Goal: Task Accomplishment & Management: Use online tool/utility

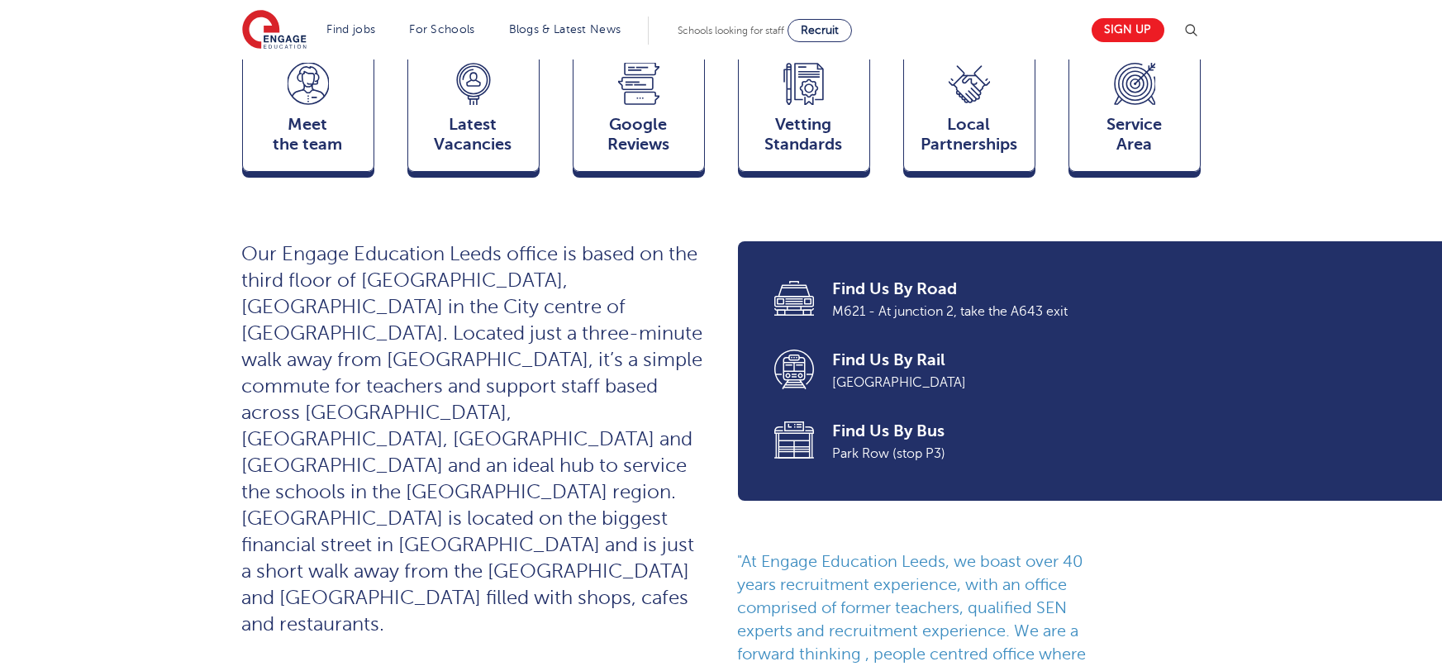
scroll to position [331, 0]
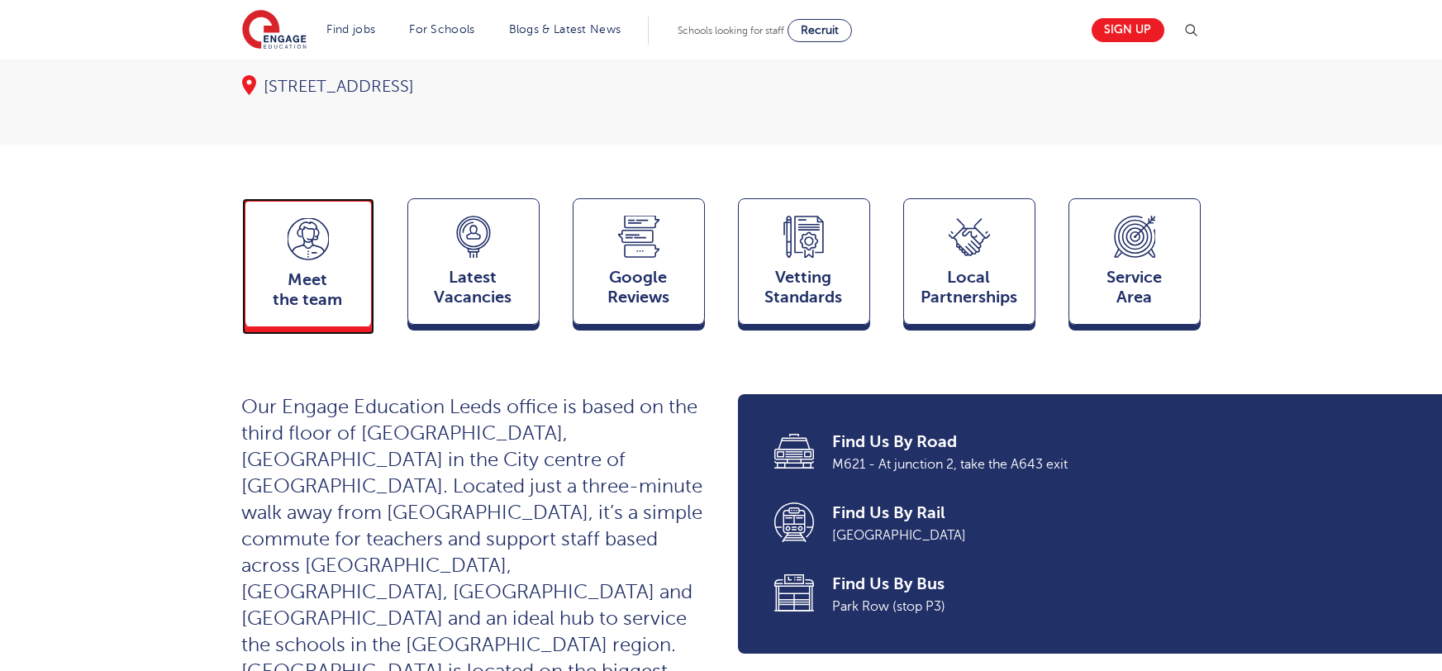
click at [336, 270] on span "Meet the team" at bounding box center [308, 290] width 109 height 40
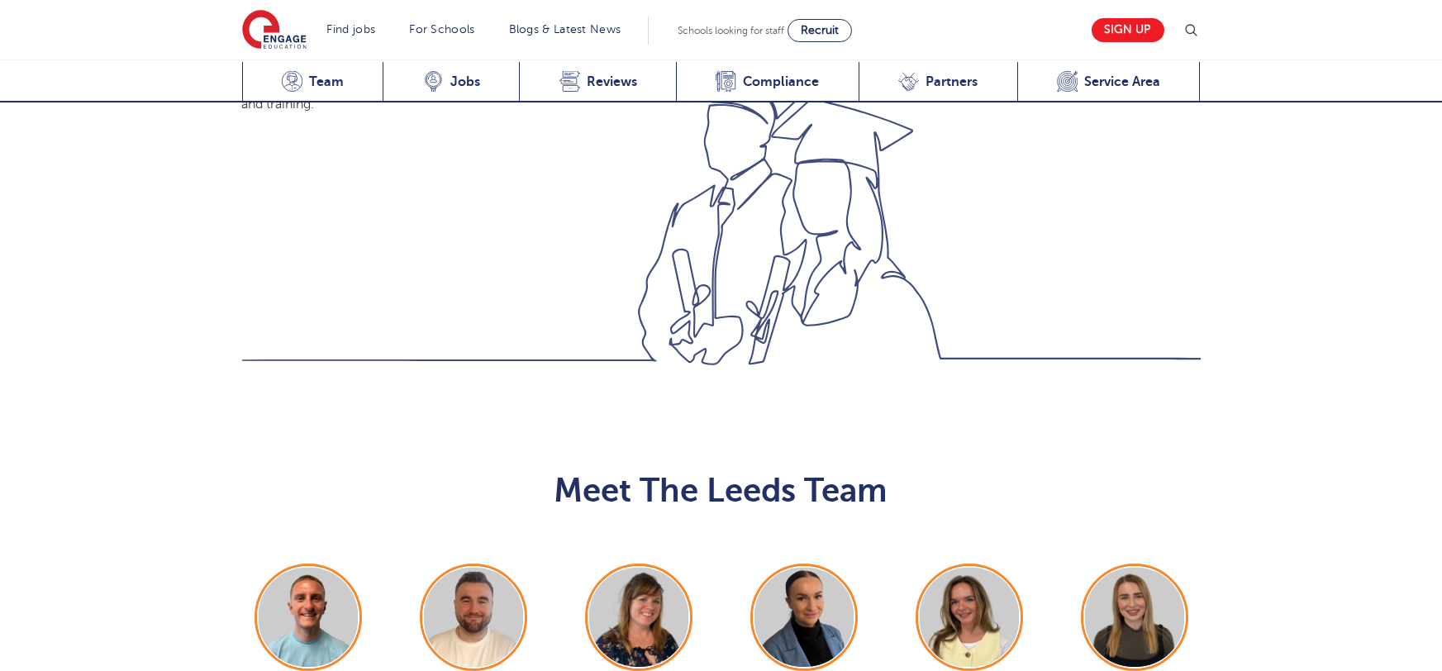
scroll to position [1805, 0]
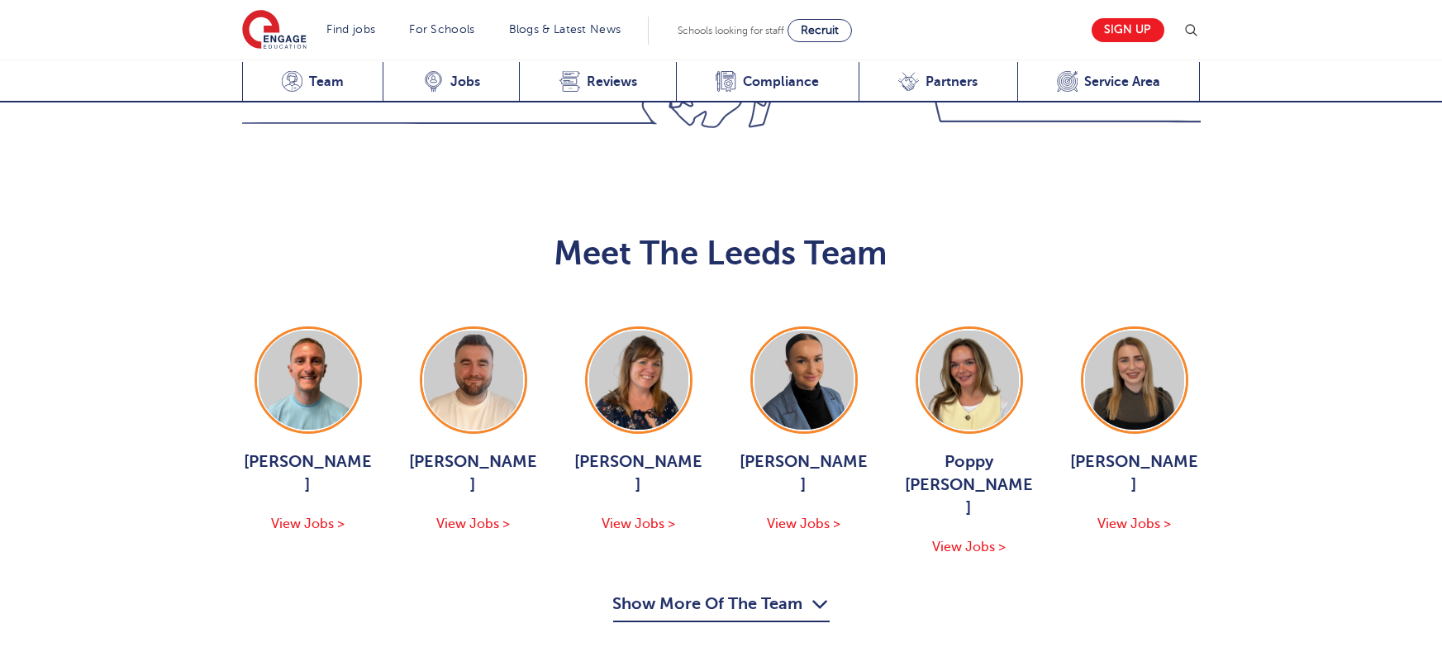
drag, startPoint x: 751, startPoint y: 433, endPoint x: 356, endPoint y: 415, distance: 395.5
click at [751, 591] on button "Show More Of The Team" at bounding box center [721, 606] width 217 height 31
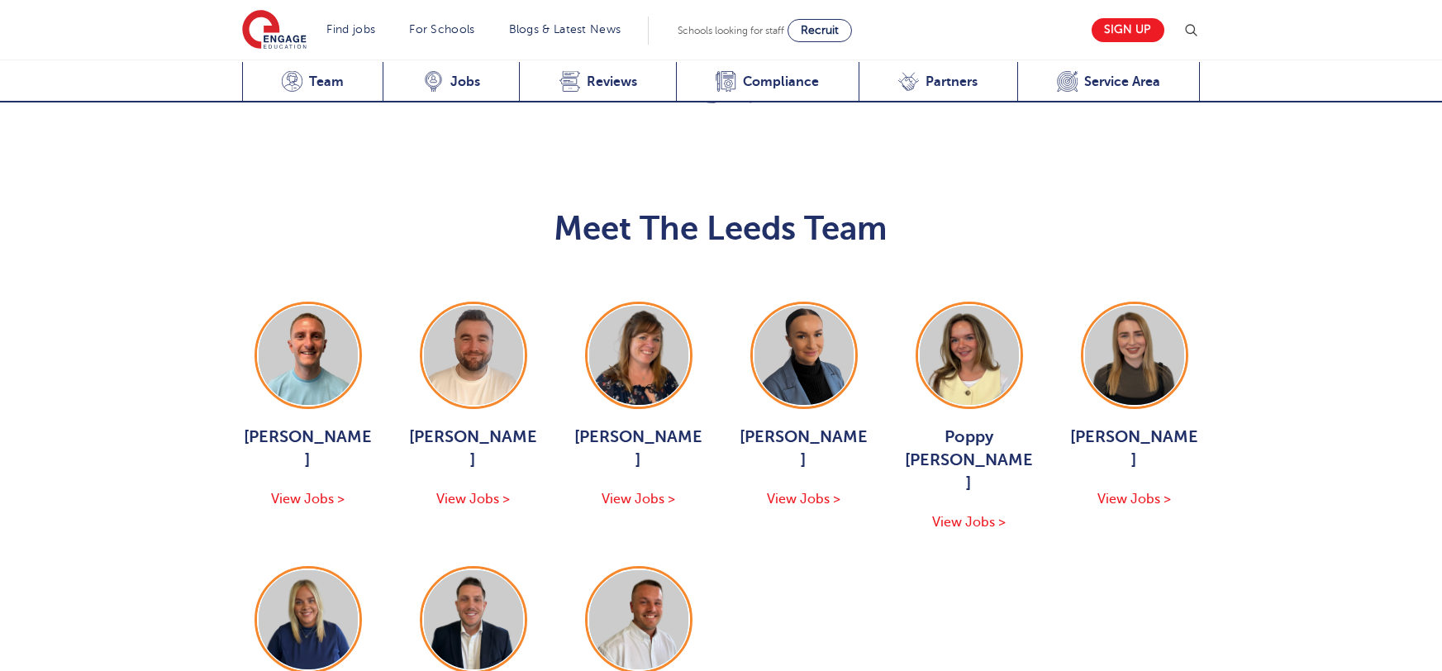
scroll to position [1830, 0]
click at [319, 570] on img at bounding box center [308, 619] width 99 height 99
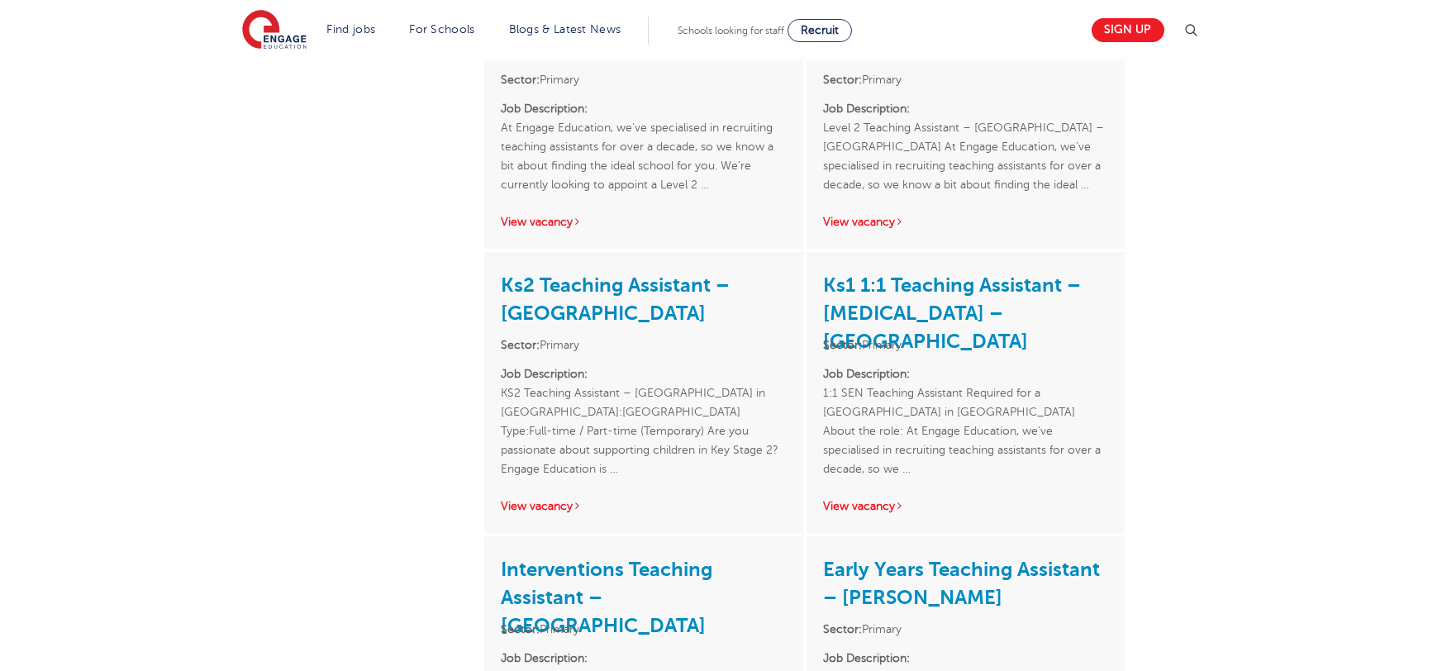
scroll to position [1652, 0]
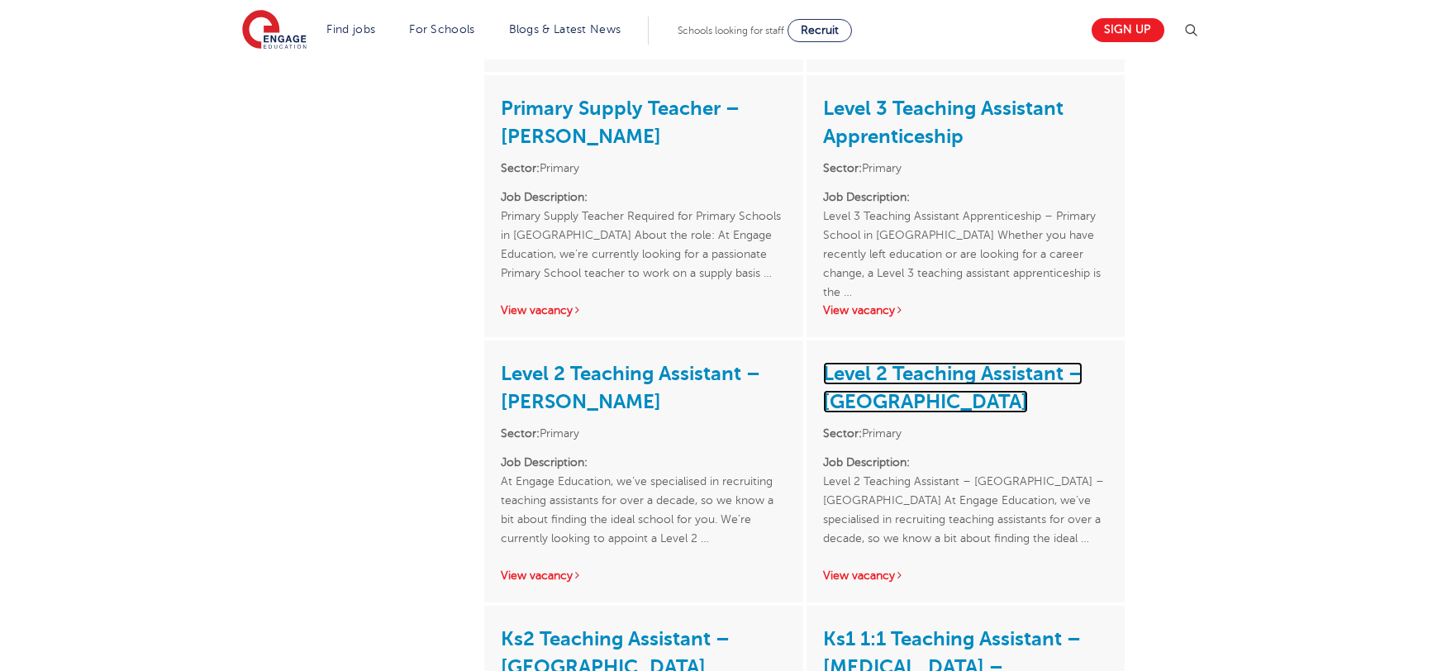
click at [857, 362] on link "Level 2 Teaching Assistant – [GEOGRAPHIC_DATA]" at bounding box center [953, 387] width 260 height 51
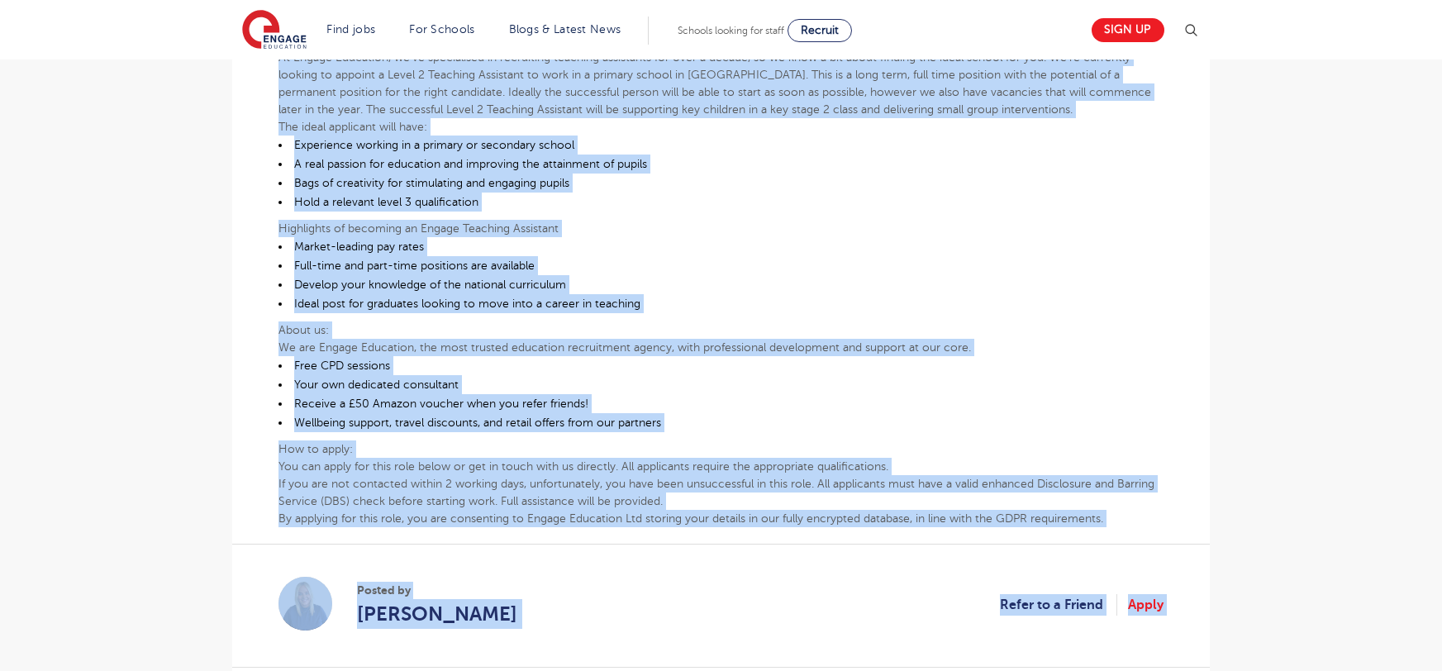
scroll to position [570, 0]
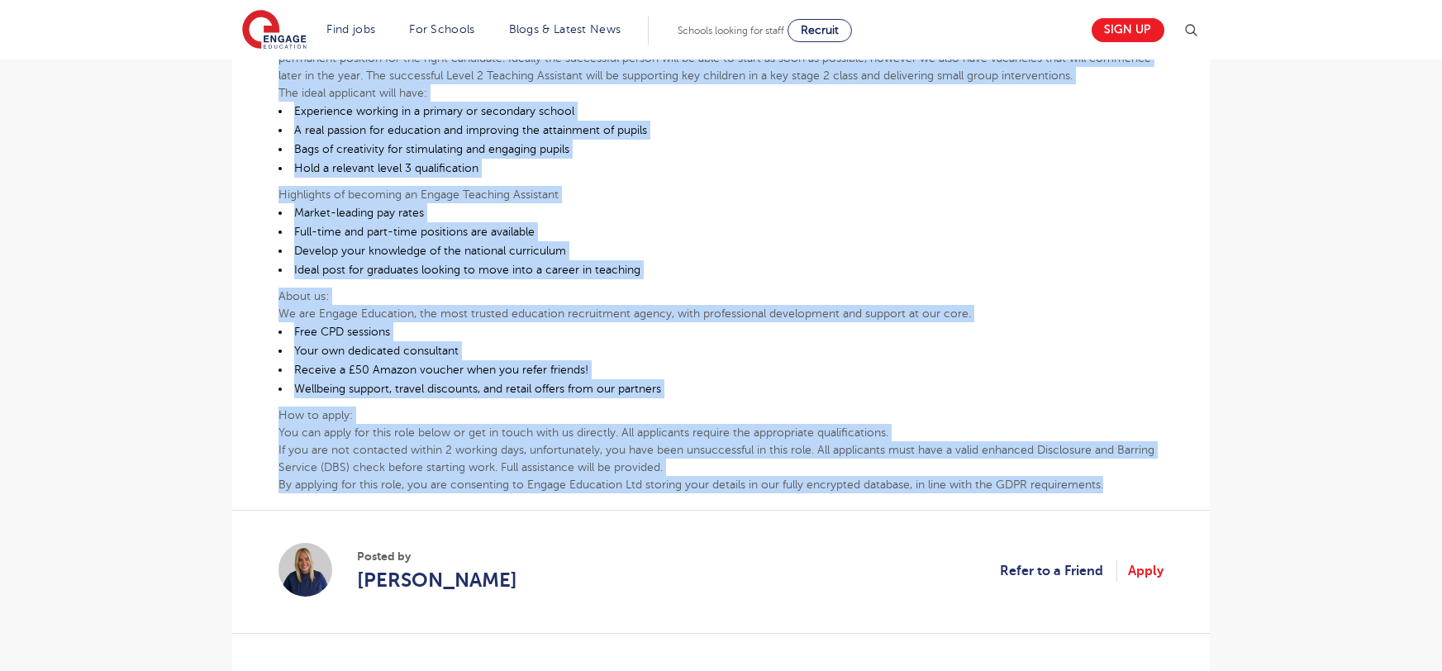
drag, startPoint x: 279, startPoint y: 168, endPoint x: 1111, endPoint y: 438, distance: 875.2
click at [1111, 438] on div "Level 2 Teaching Assistant – [GEOGRAPHIC_DATA] – [GEOGRAPHIC_DATA] At Engage Ed…" at bounding box center [721, 221] width 885 height 546
copy div "Lorem 4 Ipsumdol Sitametco – Adipisc Elitse – Doeiu Te Incidi Utlaboree, do’ma …"
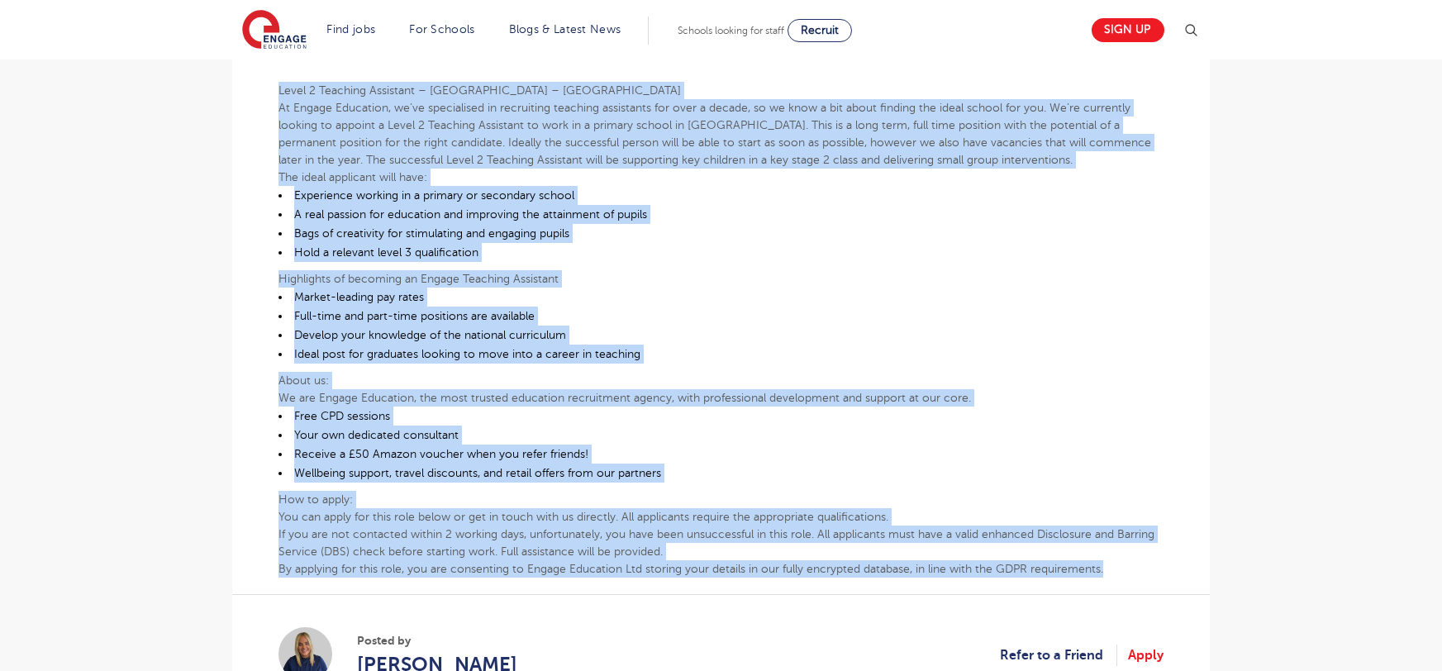
scroll to position [379, 0]
